Goal: Entertainment & Leisure: Consume media (video, audio)

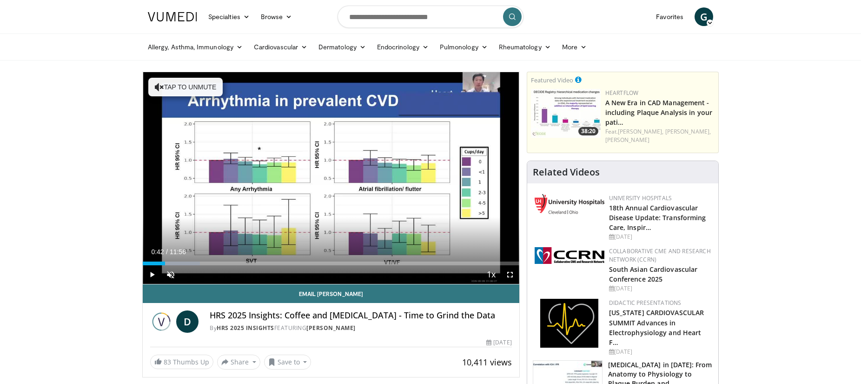
drag, startPoint x: 151, startPoint y: 264, endPoint x: 165, endPoint y: 265, distance: 14.0
click at [165, 265] on div "Loaded : 15.21% 00:42 00:38" at bounding box center [331, 263] width 377 height 4
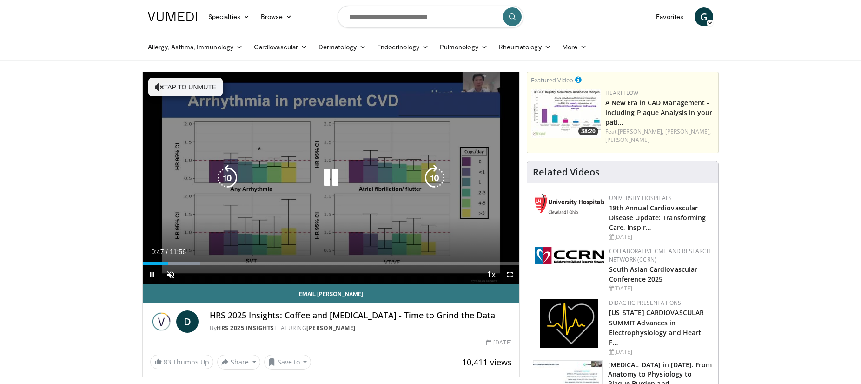
click at [432, 179] on icon "Video Player" at bounding box center [435, 178] width 26 height 26
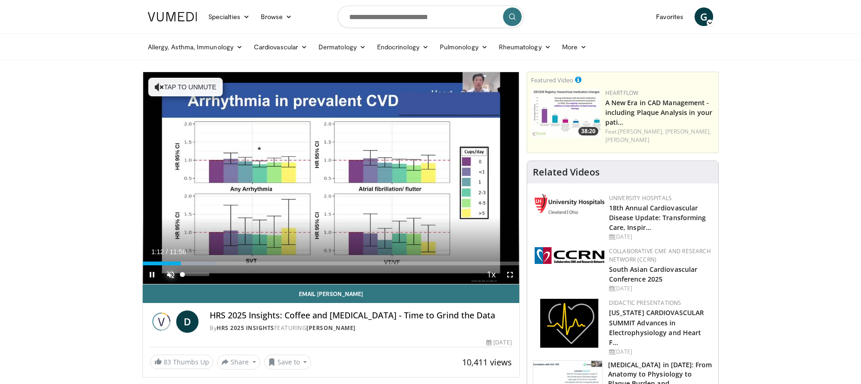
click at [169, 274] on span "Video Player" at bounding box center [170, 274] width 19 height 19
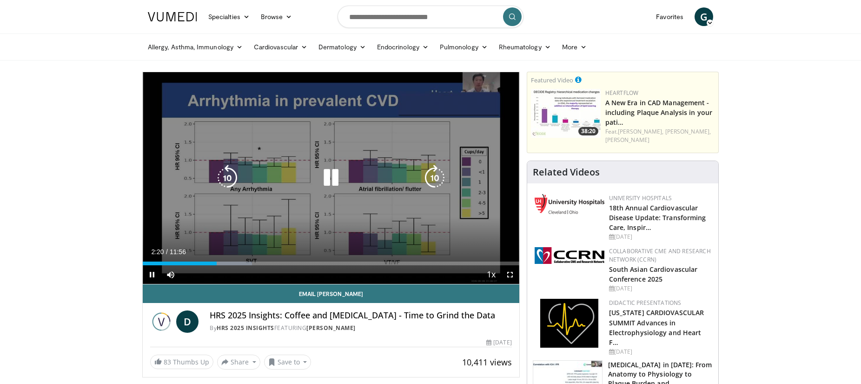
click at [430, 180] on icon "Video Player" at bounding box center [435, 178] width 26 height 26
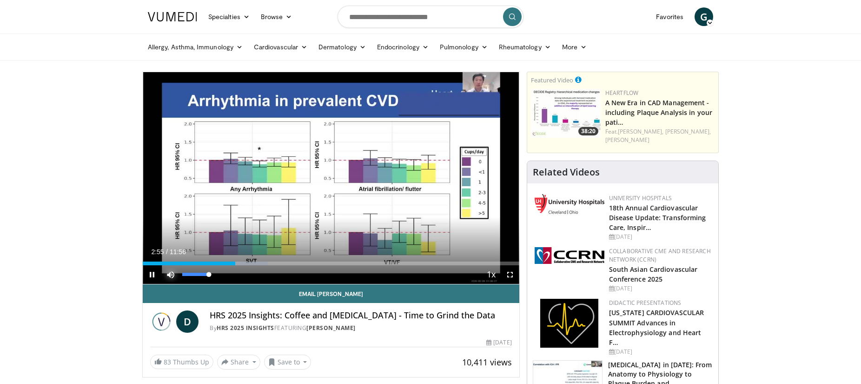
click at [167, 275] on span "Video Player" at bounding box center [170, 274] width 19 height 19
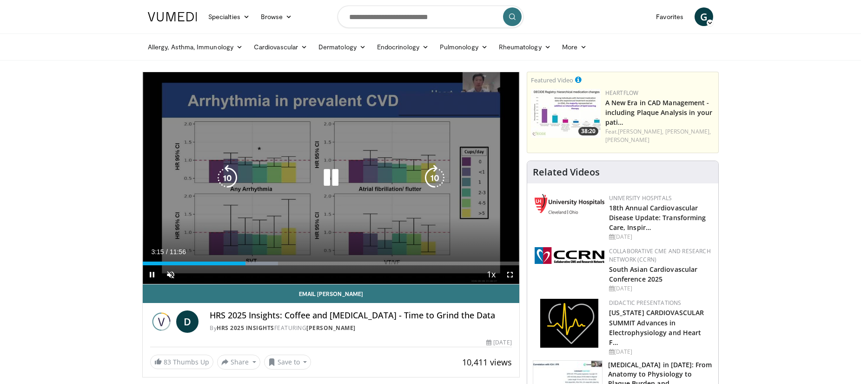
click at [334, 179] on icon "Video Player" at bounding box center [331, 178] width 26 height 26
click at [329, 181] on icon "Video Player" at bounding box center [331, 178] width 26 height 26
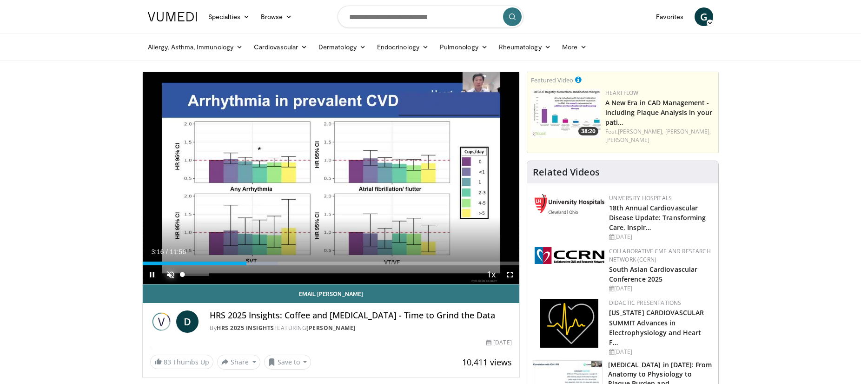
click at [170, 276] on span "Video Player" at bounding box center [170, 274] width 19 height 19
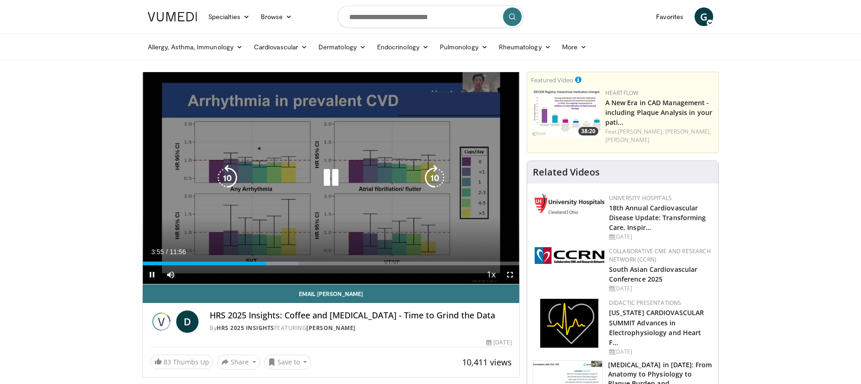
click at [431, 179] on icon "Video Player" at bounding box center [435, 178] width 26 height 26
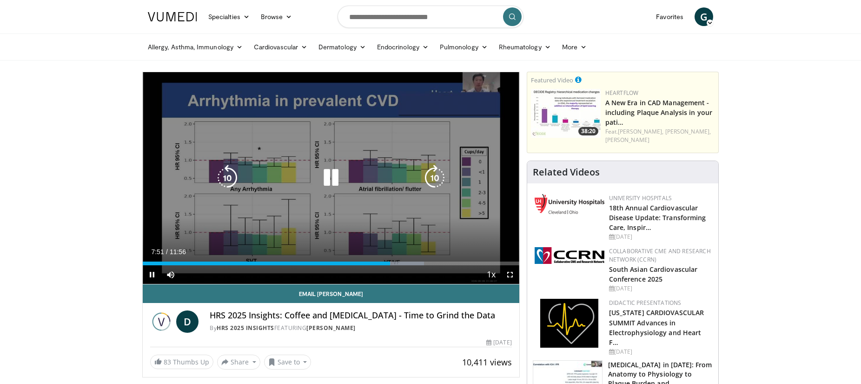
click at [435, 180] on icon "Video Player" at bounding box center [435, 178] width 26 height 26
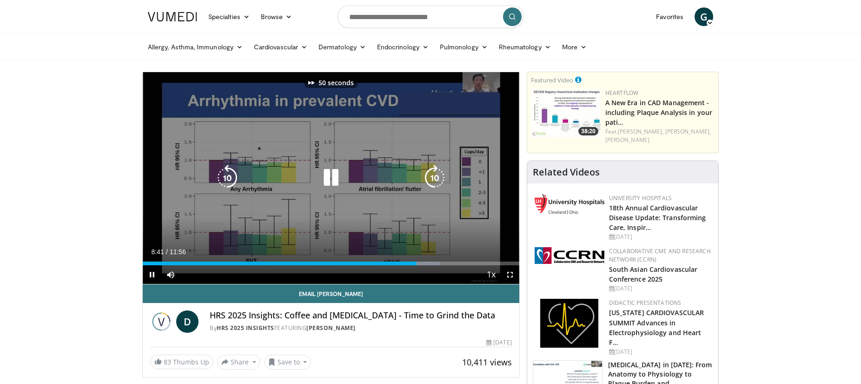
click at [435, 180] on icon "Video Player" at bounding box center [435, 178] width 26 height 26
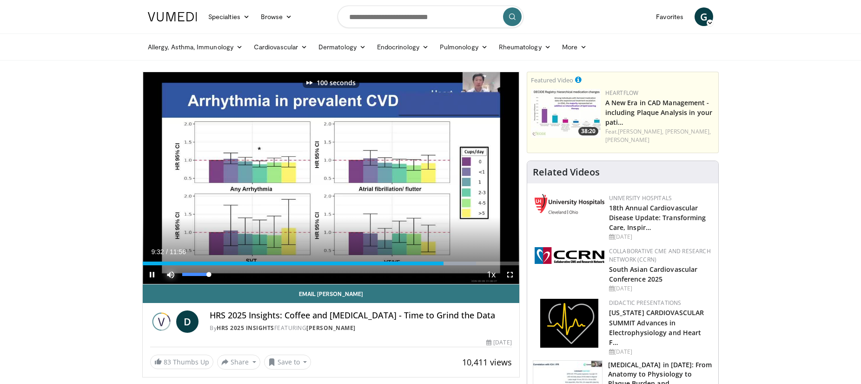
click at [168, 276] on span "Video Player" at bounding box center [170, 274] width 19 height 19
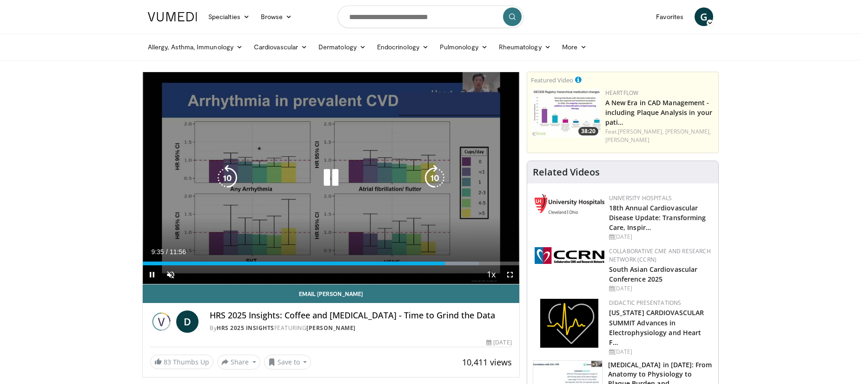
click at [436, 179] on icon "Video Player" at bounding box center [435, 178] width 26 height 26
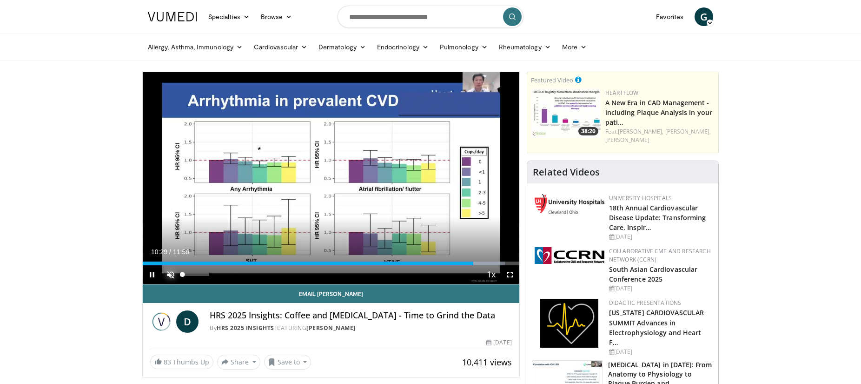
click at [169, 273] on span "Video Player" at bounding box center [170, 274] width 19 height 19
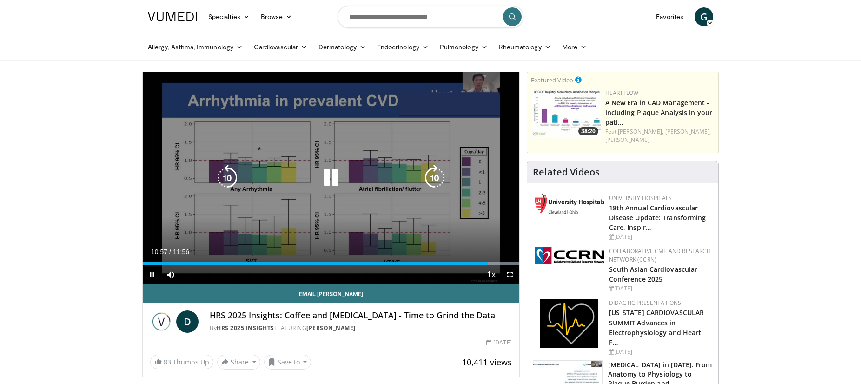
click at [226, 179] on icon "Video Player" at bounding box center [227, 178] width 26 height 26
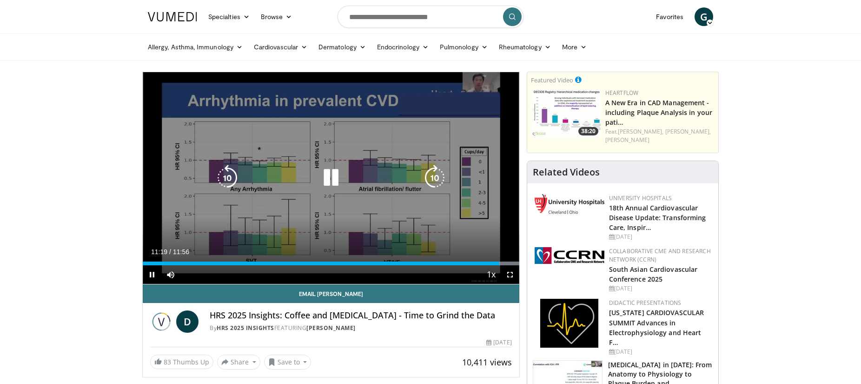
click at [332, 175] on icon "Video Player" at bounding box center [331, 178] width 26 height 26
